Goal: Browse casually

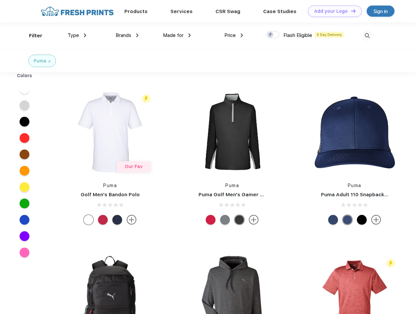
click at [333, 11] on link "Add your Logo Design Tool" at bounding box center [335, 11] width 54 height 11
click at [0, 0] on div "Design Tool" at bounding box center [0, 0] width 0 height 0
click at [351, 11] on link "Add your Logo Design Tool" at bounding box center [335, 11] width 54 height 11
click at [31, 36] on div "Filter" at bounding box center [35, 36] width 13 height 8
click at [77, 35] on span "Type" at bounding box center [73, 35] width 11 height 6
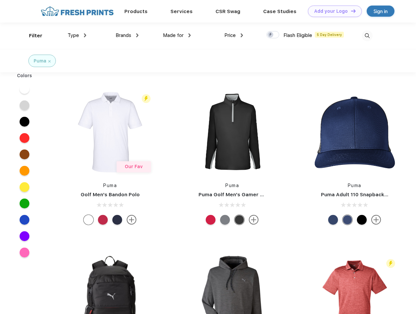
click at [127, 35] on span "Brands" at bounding box center [124, 35] width 16 height 6
click at [177, 35] on span "Made for" at bounding box center [173, 35] width 21 height 6
click at [234, 35] on span "Price" at bounding box center [229, 35] width 11 height 6
click at [273, 35] on div at bounding box center [273, 34] width 13 height 7
click at [271, 35] on input "checkbox" at bounding box center [269, 33] width 4 height 4
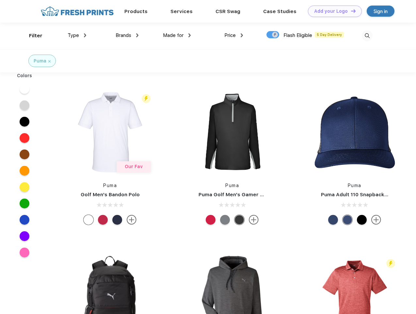
click at [367, 36] on img at bounding box center [367, 35] width 11 height 11
